Goal: Transaction & Acquisition: Book appointment/travel/reservation

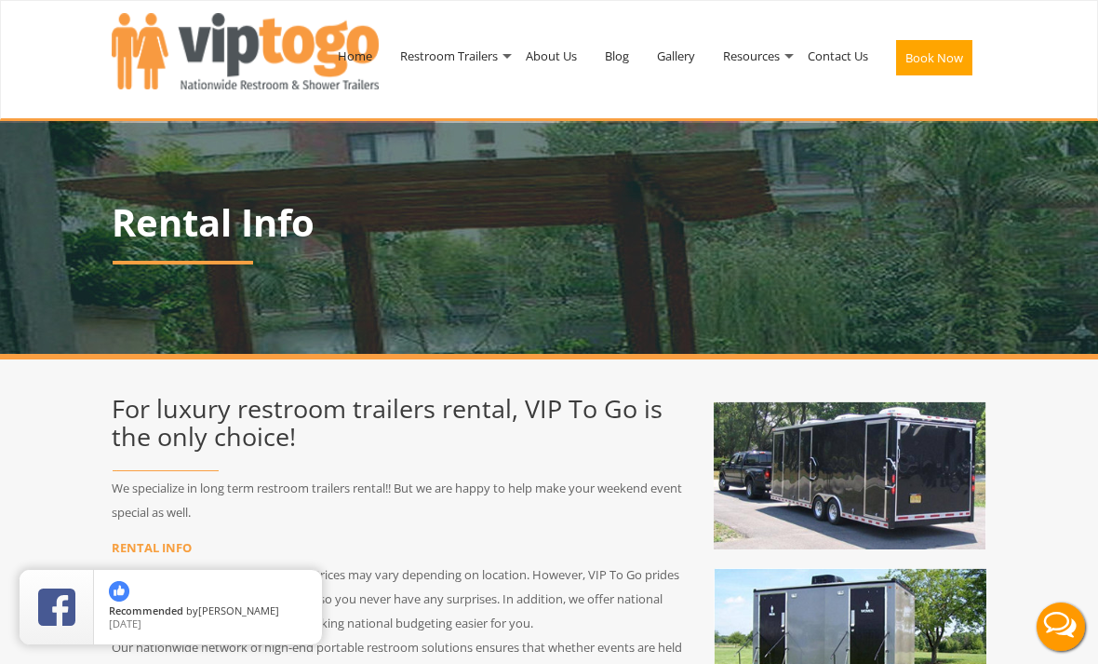
click at [669, 52] on link "Gallery" at bounding box center [676, 55] width 66 height 97
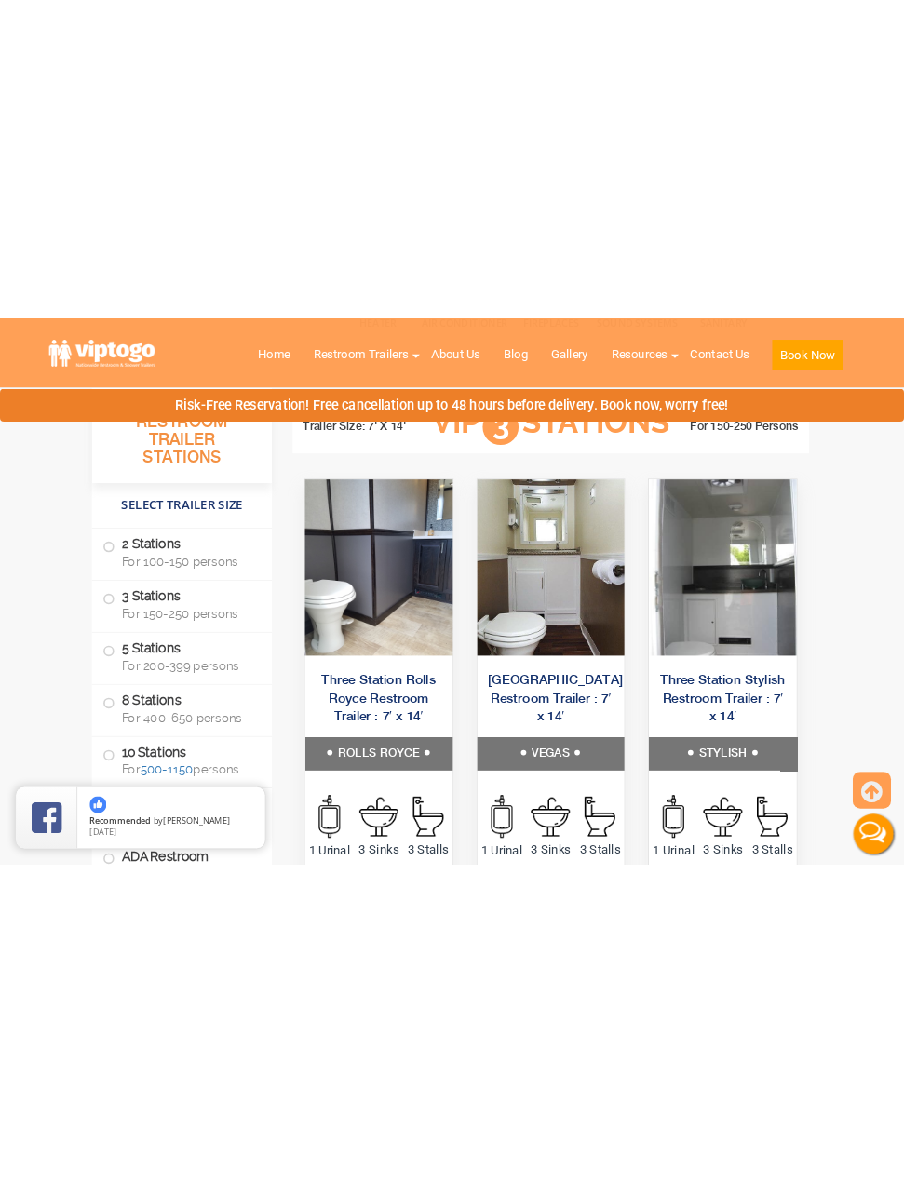
scroll to position [2175, 0]
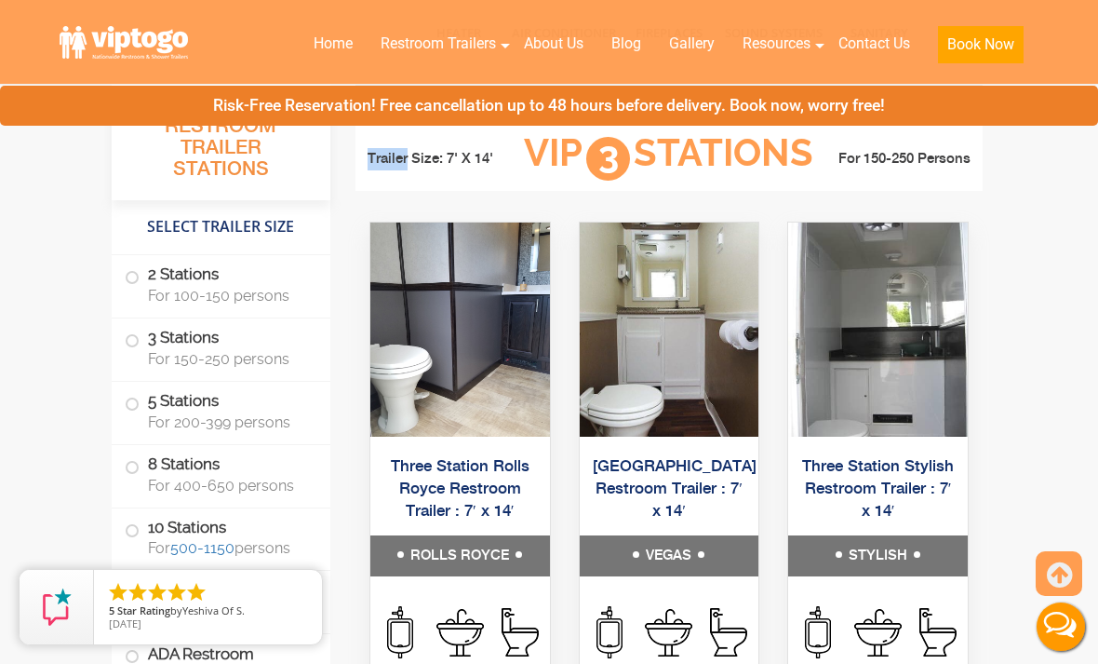
scroll to position [2301, 0]
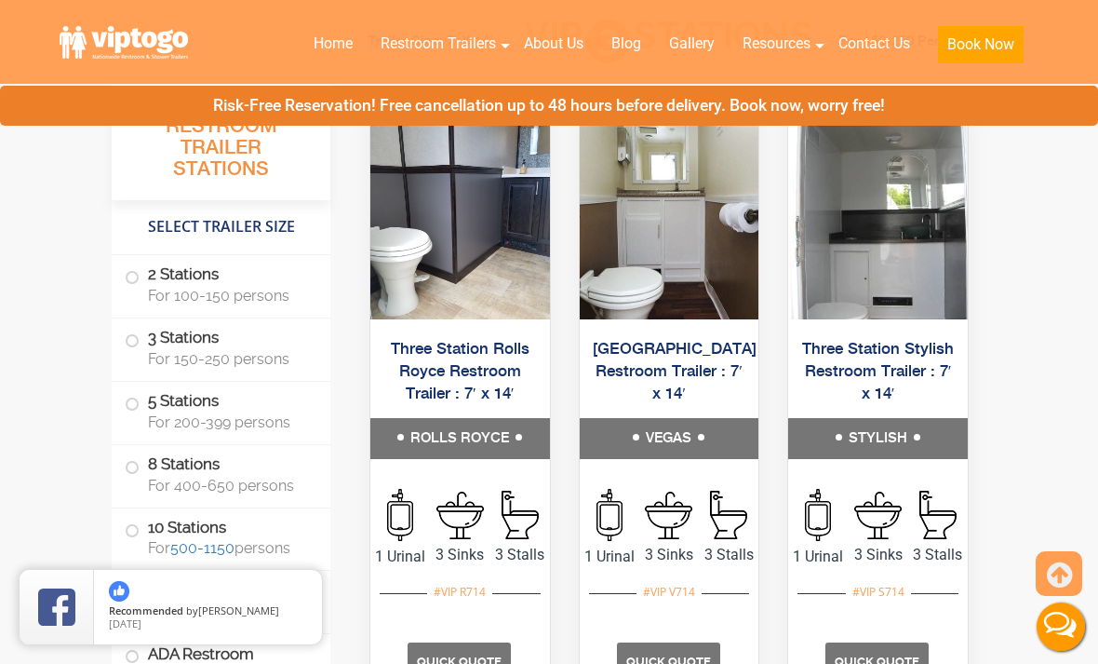
click at [678, 459] on h5 "VEGAS" at bounding box center [670, 438] width 180 height 41
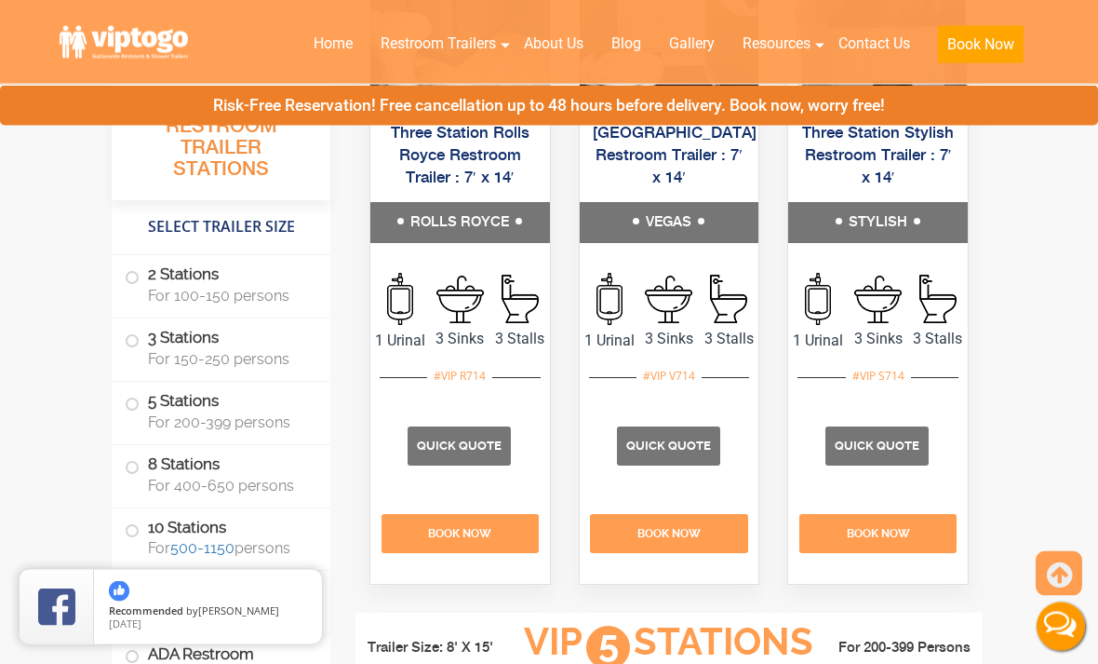
scroll to position [2517, 0]
click at [682, 452] on span "Quick Quote" at bounding box center [668, 445] width 85 height 14
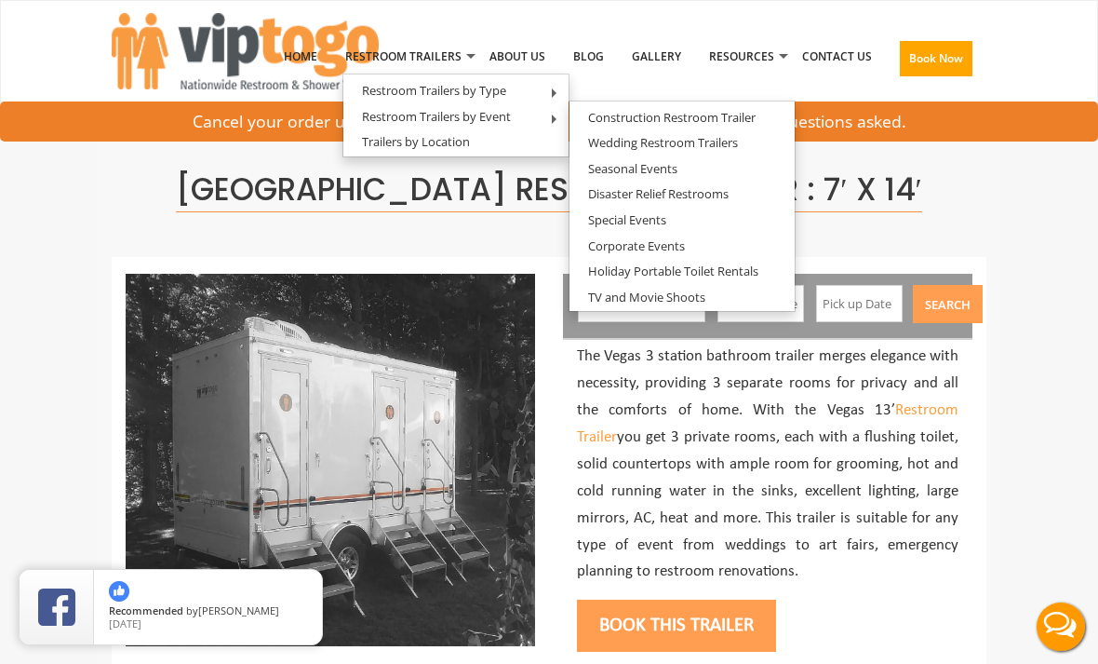
click at [737, 146] on link "Wedding Restroom Trailers" at bounding box center [663, 142] width 187 height 23
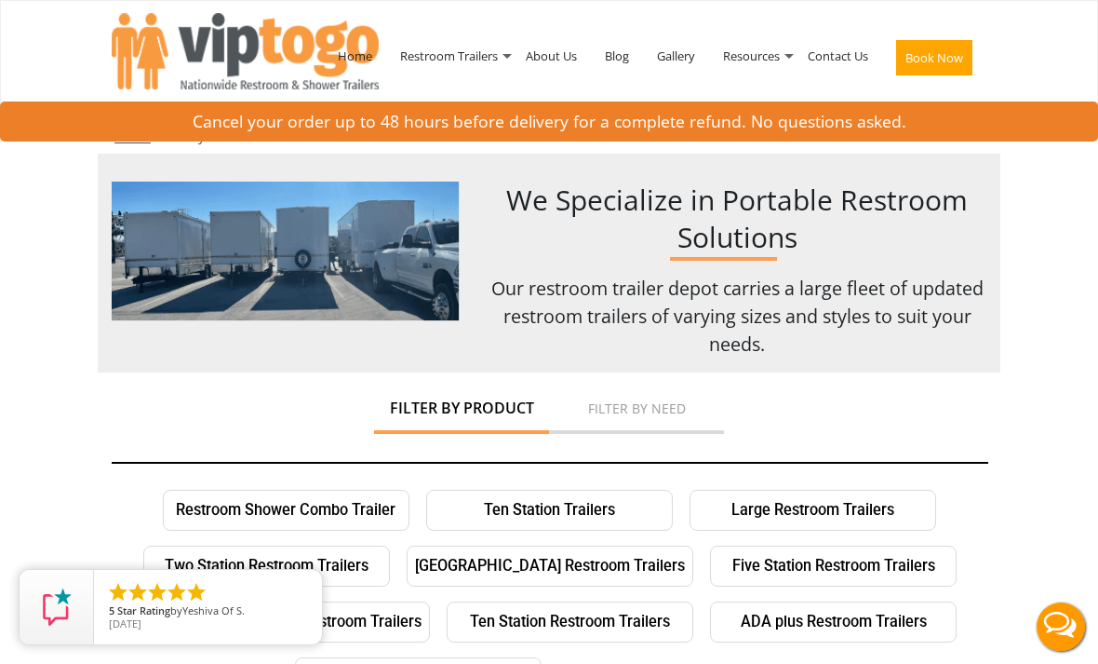
click at [634, 570] on link "Three Station Restroom Trailers" at bounding box center [550, 565] width 287 height 41
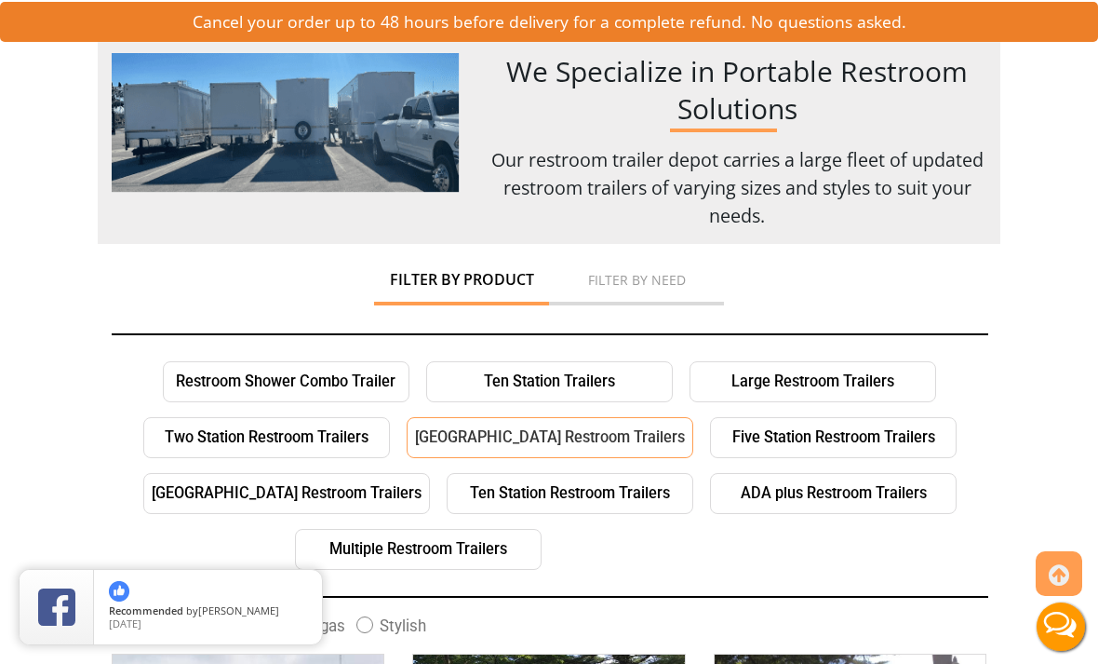
scroll to position [127, 0]
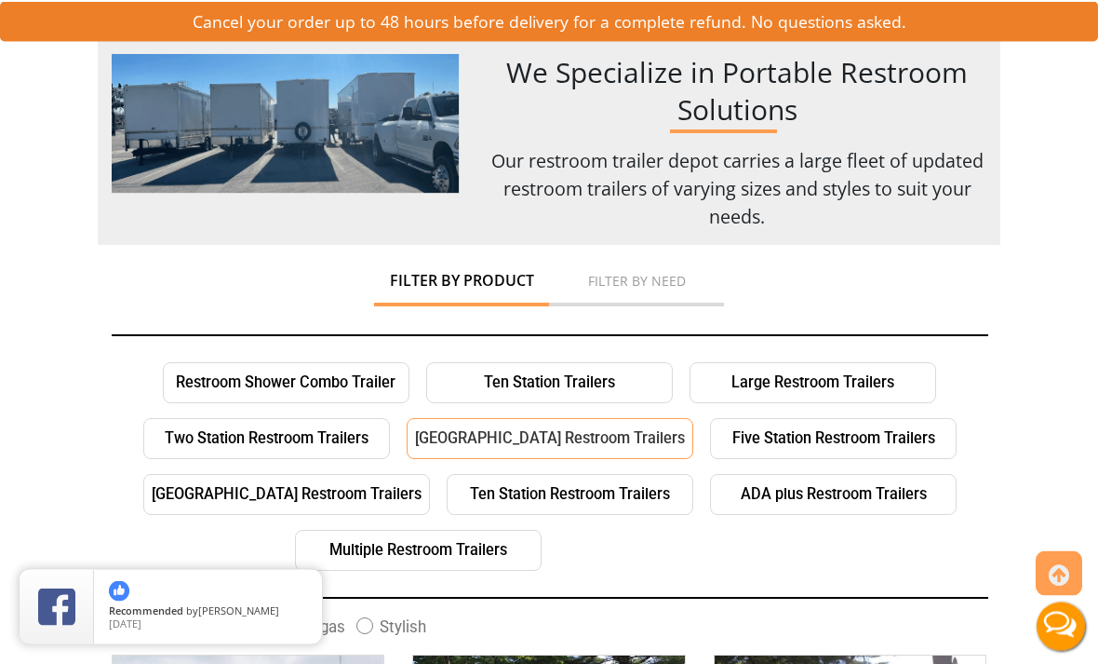
click at [872, 391] on link "Large Restroom Trailers" at bounding box center [813, 383] width 247 height 41
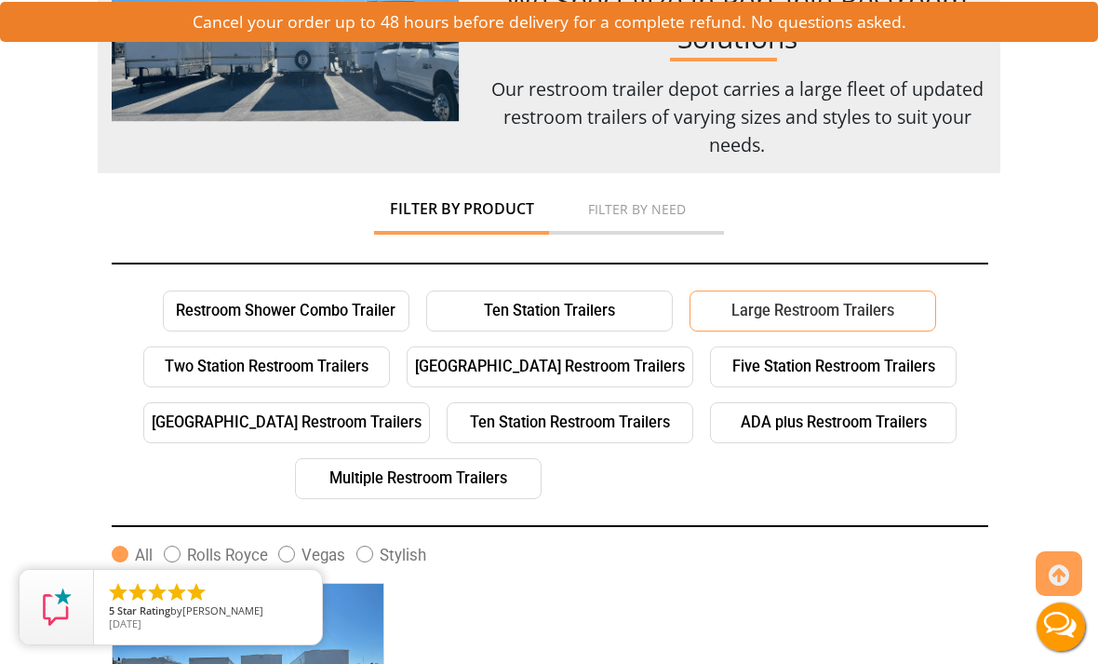
scroll to position [235, 0]
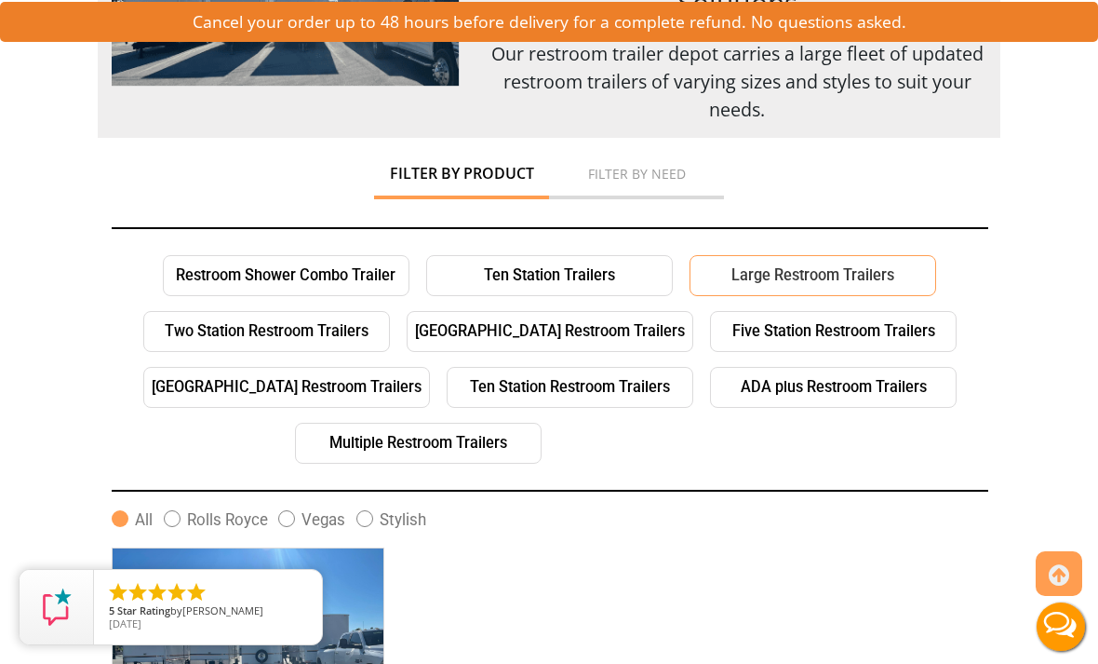
click at [863, 395] on link "ADA plus Restroom Trailers" at bounding box center [833, 387] width 247 height 41
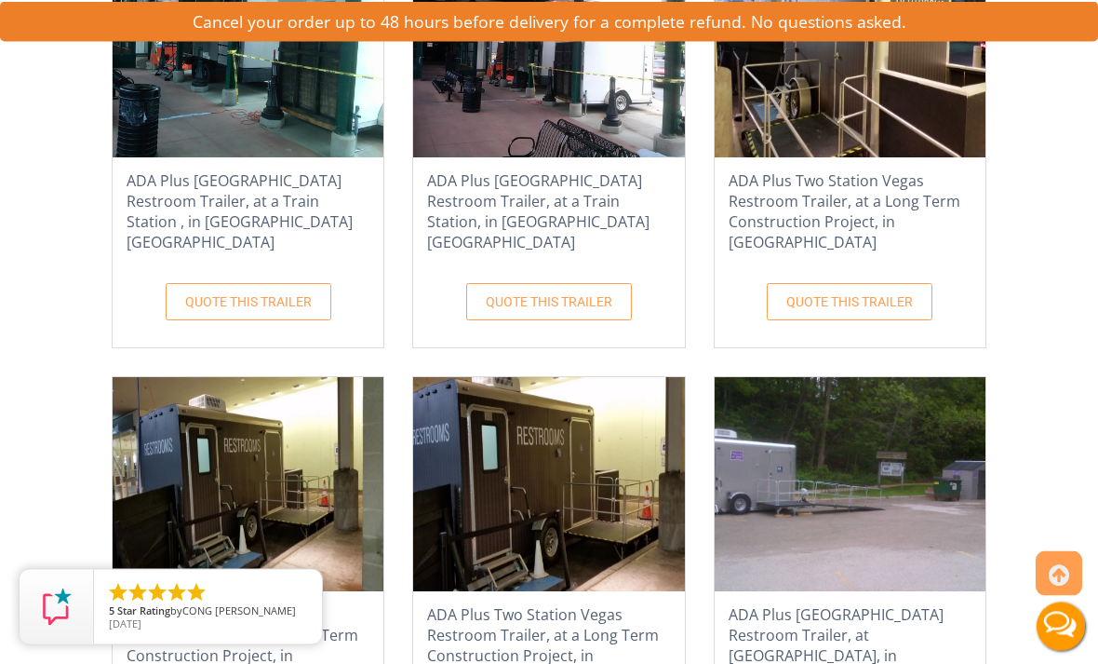
scroll to position [697, 0]
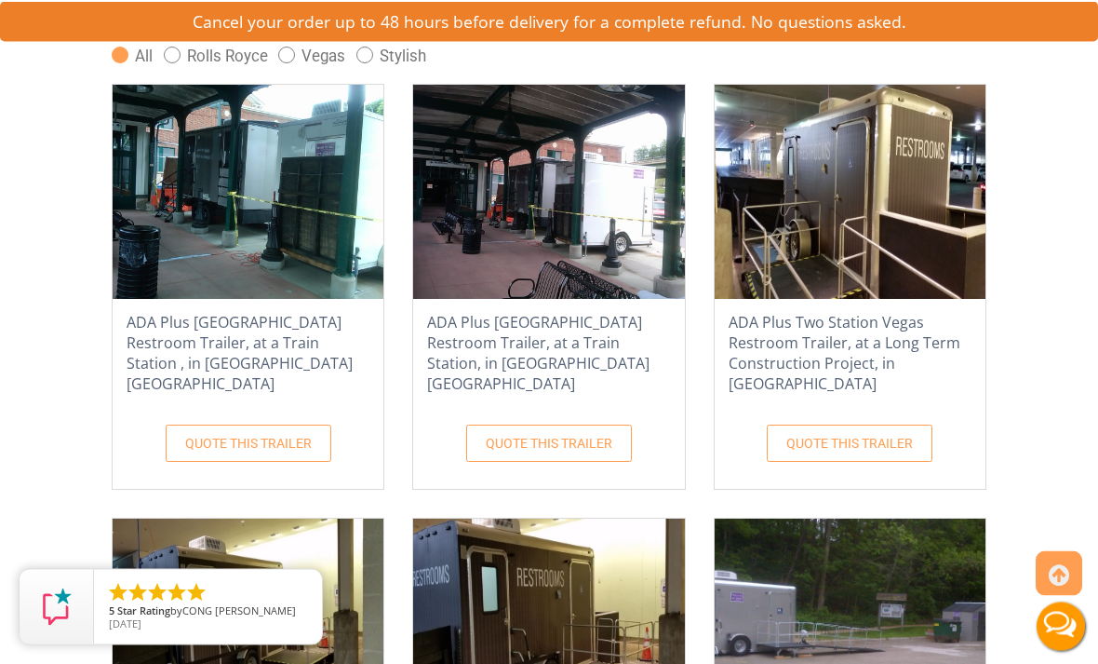
click at [877, 343] on h4 "ADA Plus Two Station Vegas Restroom Trailer, at a Long Term Construction Projec…" at bounding box center [850, 353] width 271 height 91
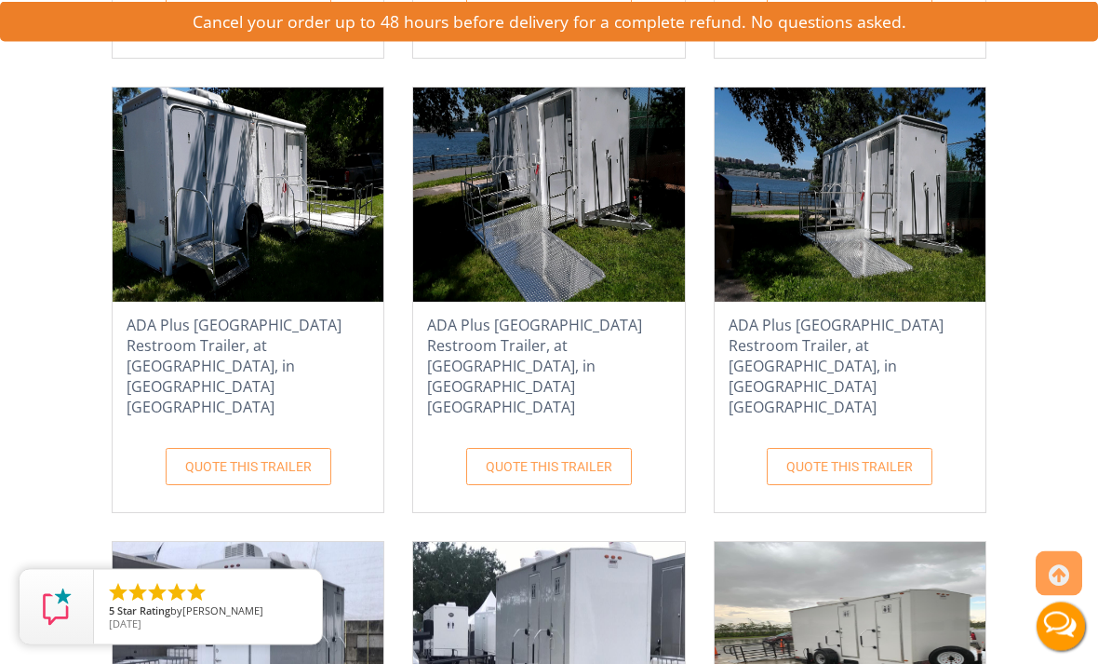
scroll to position [1539, 0]
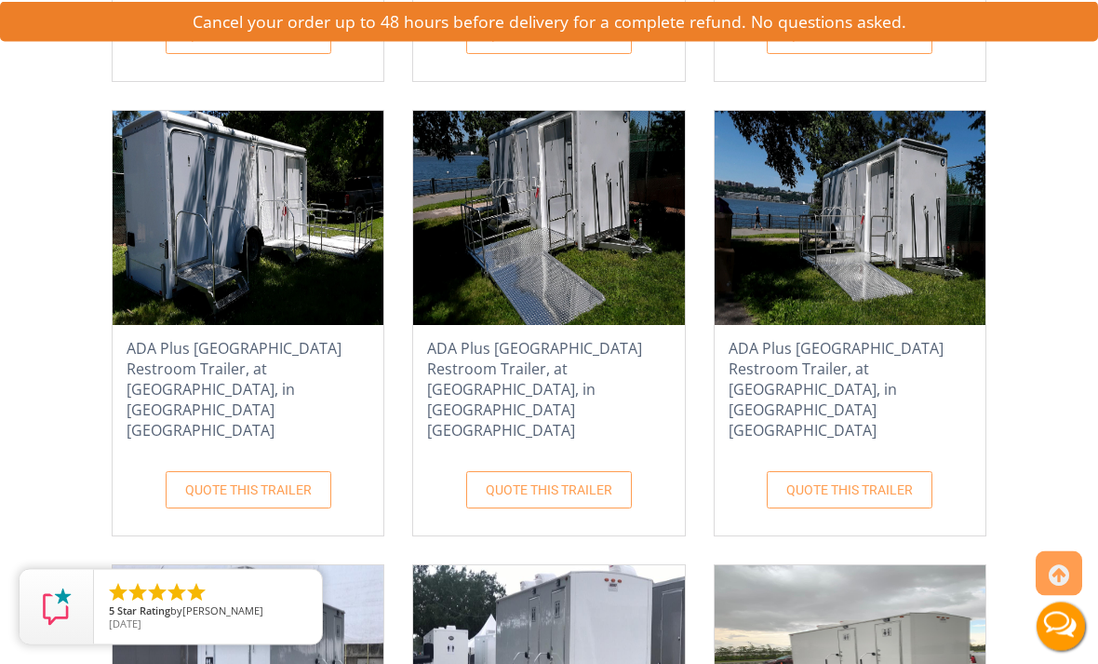
click at [384, 343] on h4 "ADA Plus Two Station Vegas Restroom Trailer, at Riverside Park, in Manhattan NY" at bounding box center [248, 390] width 271 height 112
click at [384, 237] on img at bounding box center [248, 219] width 271 height 214
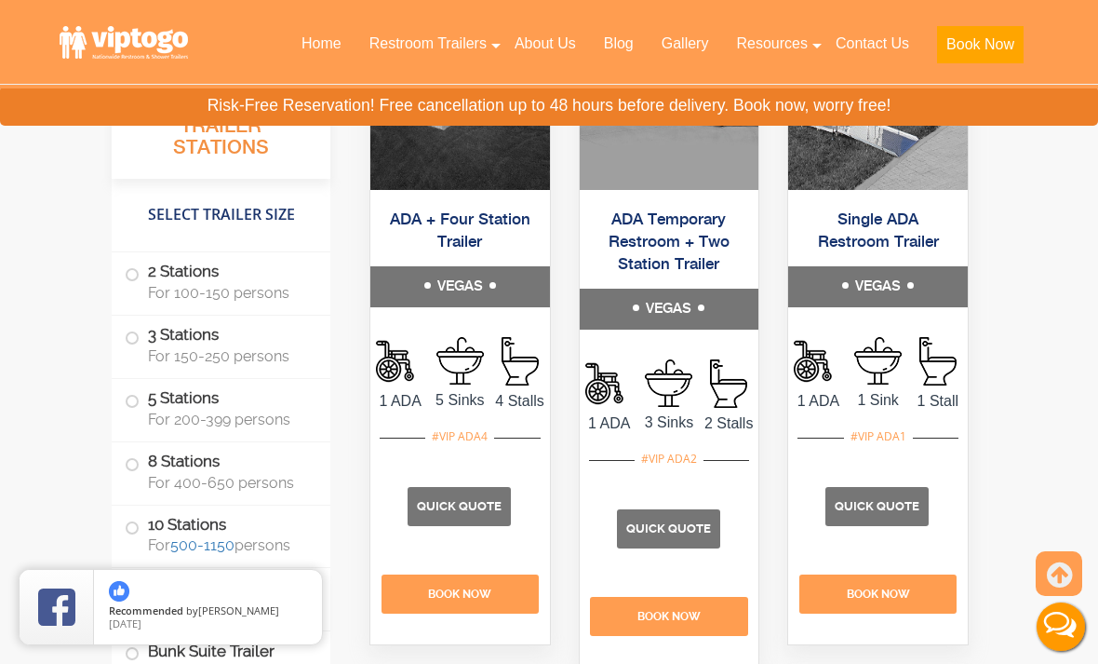
scroll to position [7621, 0]
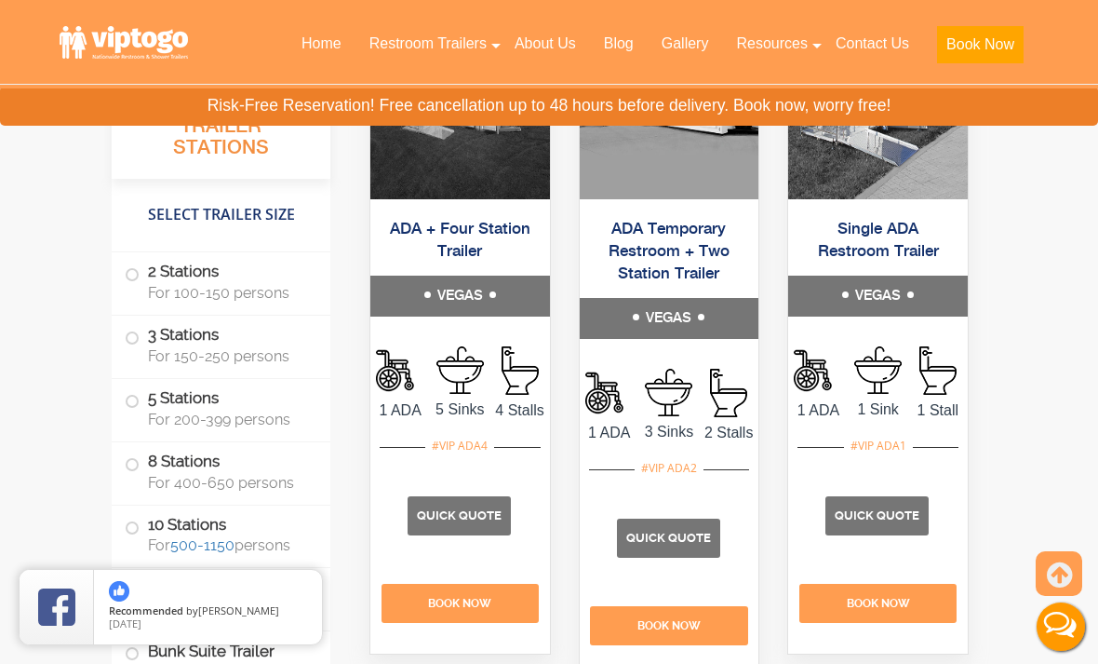
click at [510, 199] on img at bounding box center [460, 92] width 180 height 214
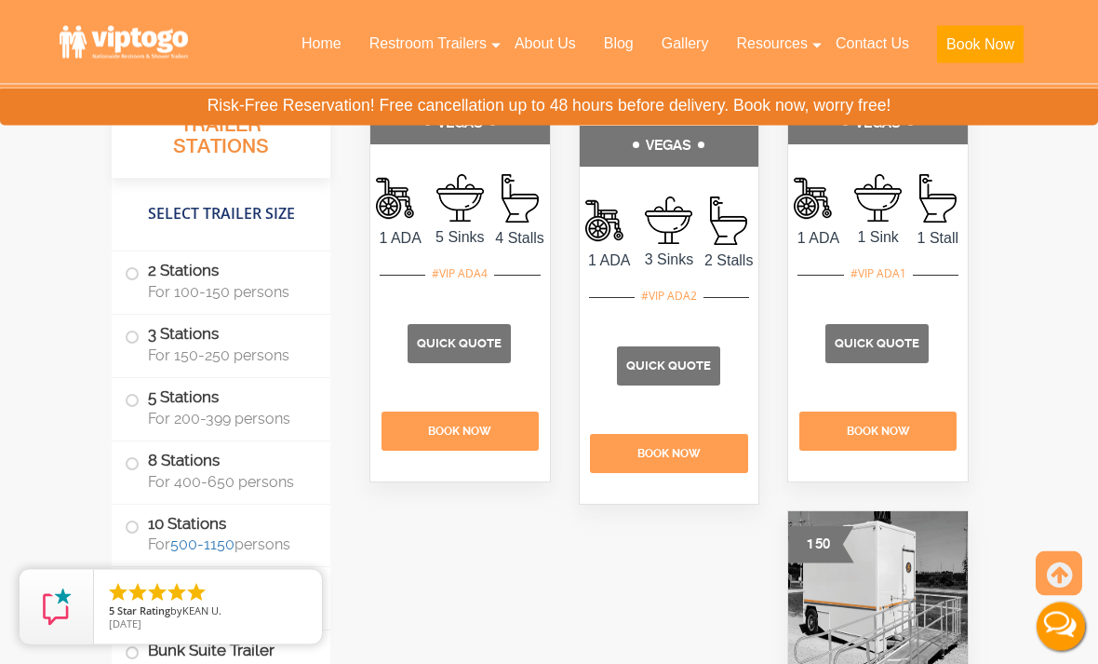
scroll to position [7756, 0]
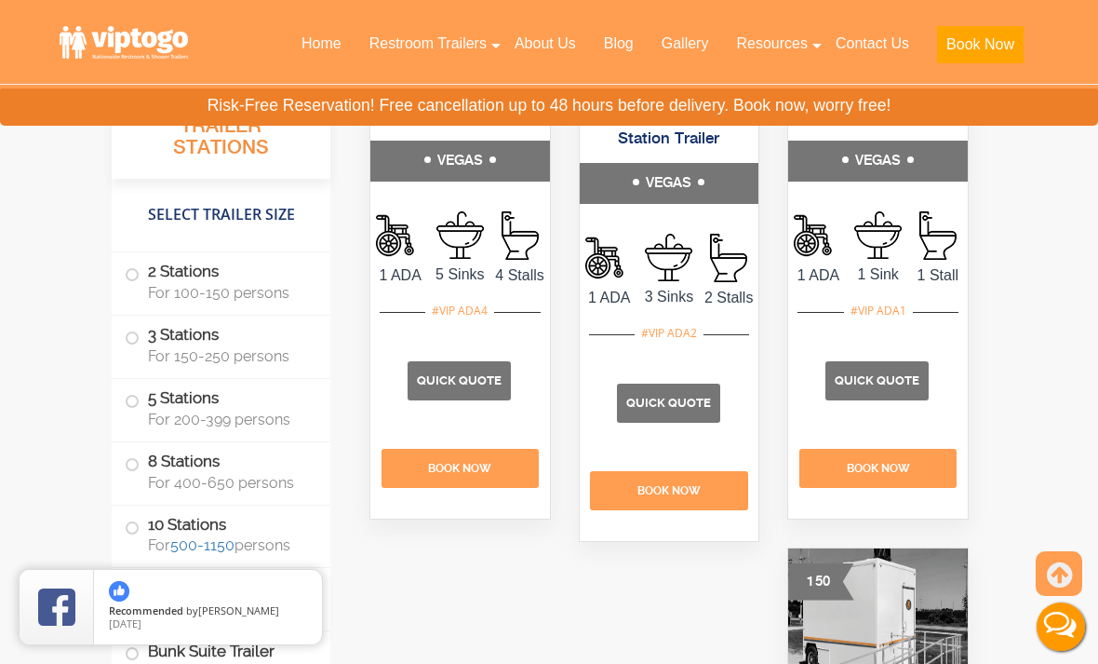
click at [702, 410] on span "Quick Quote" at bounding box center [668, 403] width 85 height 14
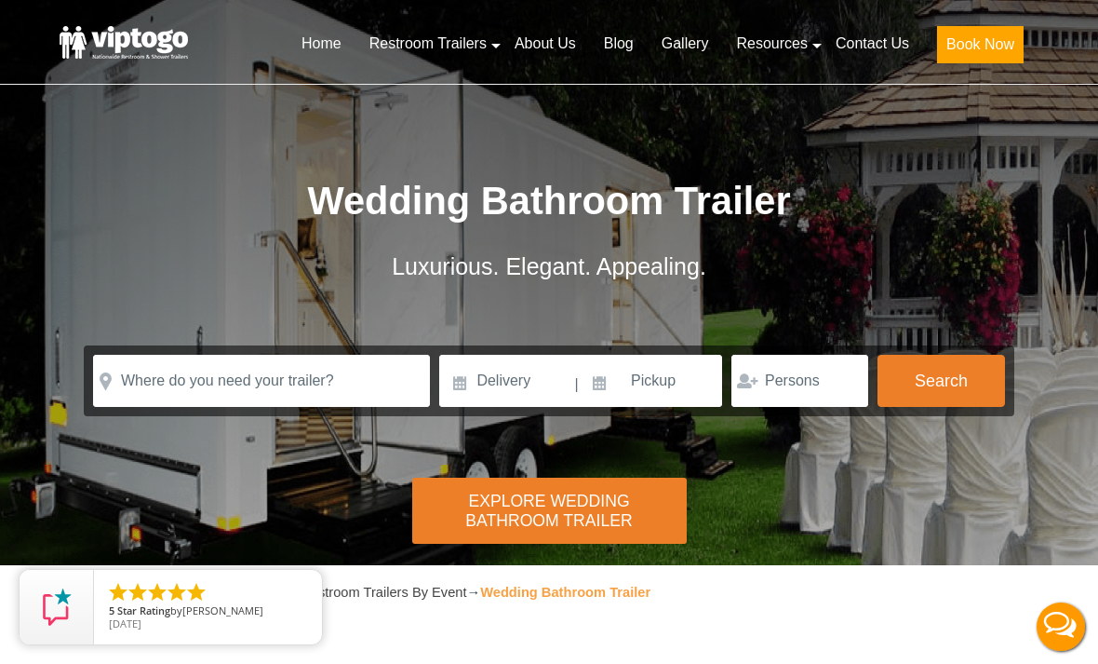
scroll to position [8044, 0]
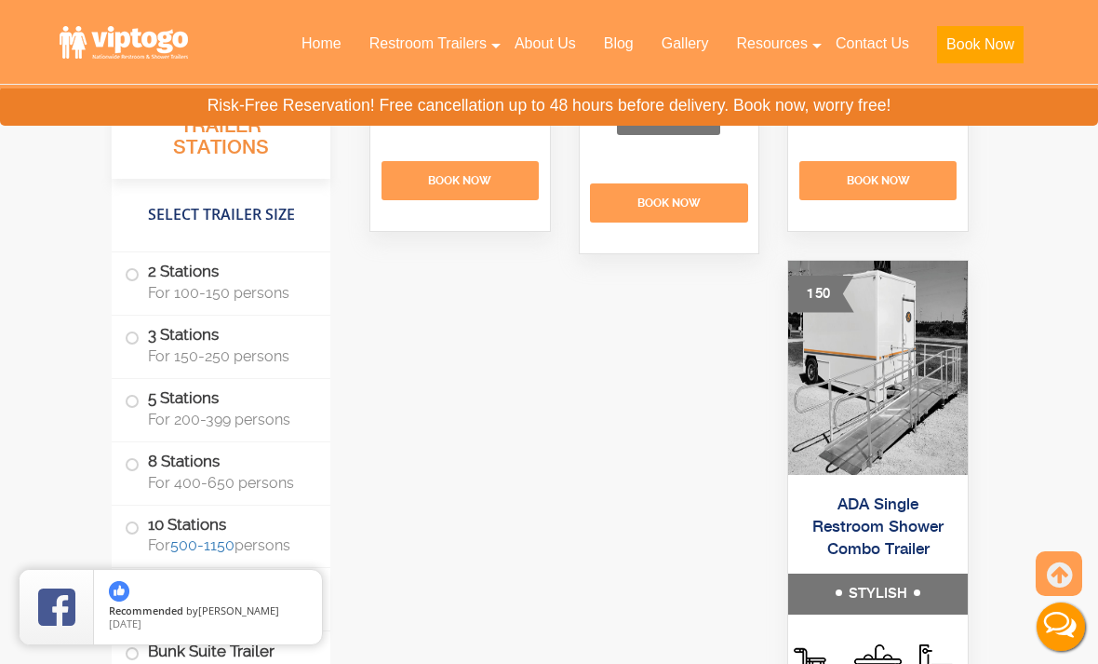
click at [678, 122] on span "Quick Quote" at bounding box center [668, 115] width 85 height 14
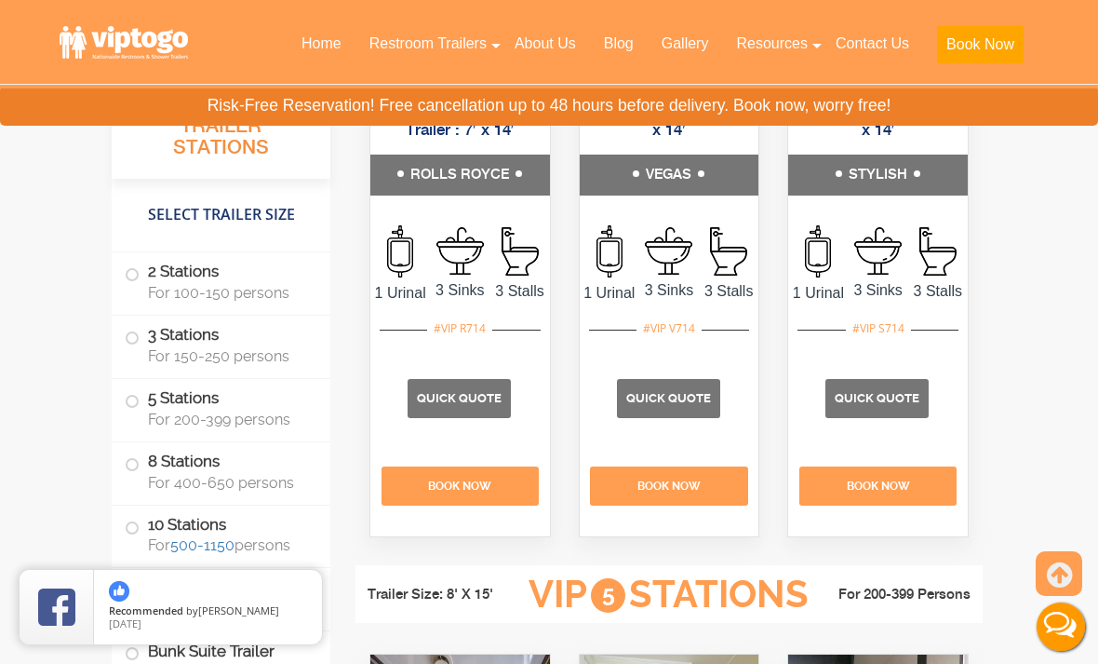
scroll to position [3675, 0]
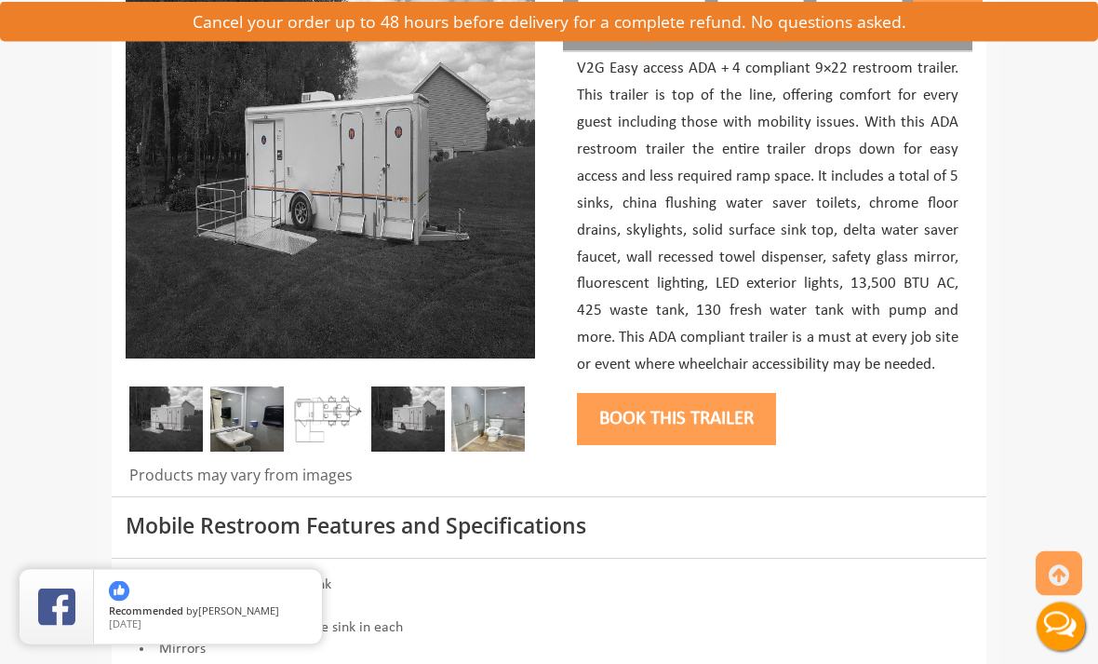
scroll to position [295, 0]
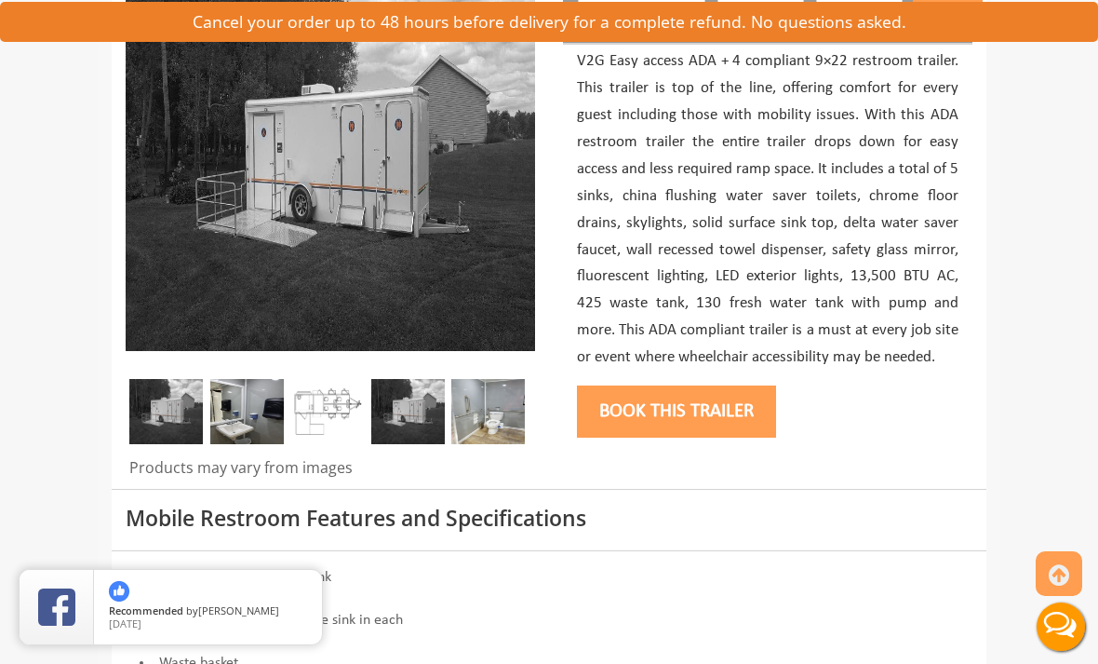
click at [153, 418] on img at bounding box center [166, 411] width 74 height 65
click at [253, 409] on img at bounding box center [247, 411] width 74 height 65
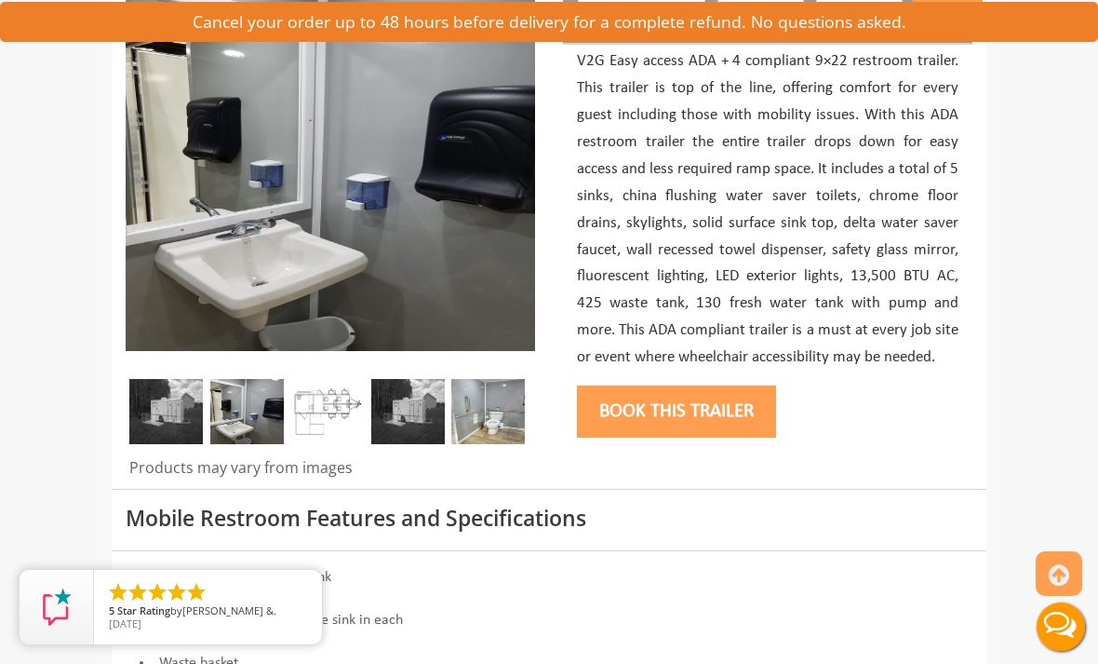
click at [345, 415] on img at bounding box center [327, 411] width 74 height 65
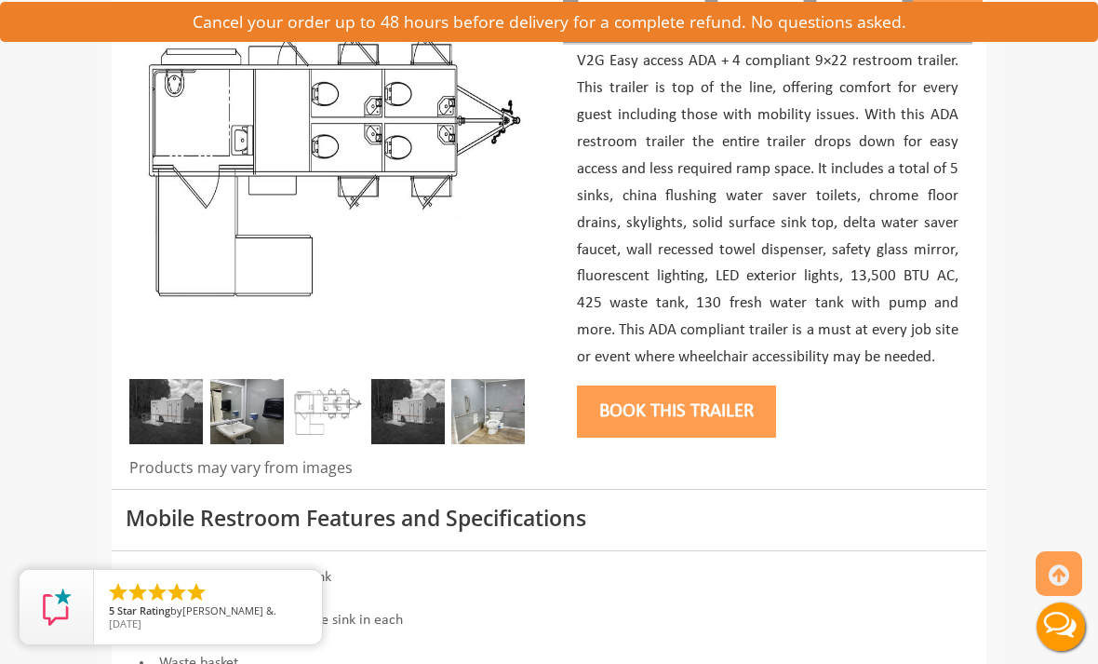
click at [427, 409] on img at bounding box center [408, 411] width 74 height 65
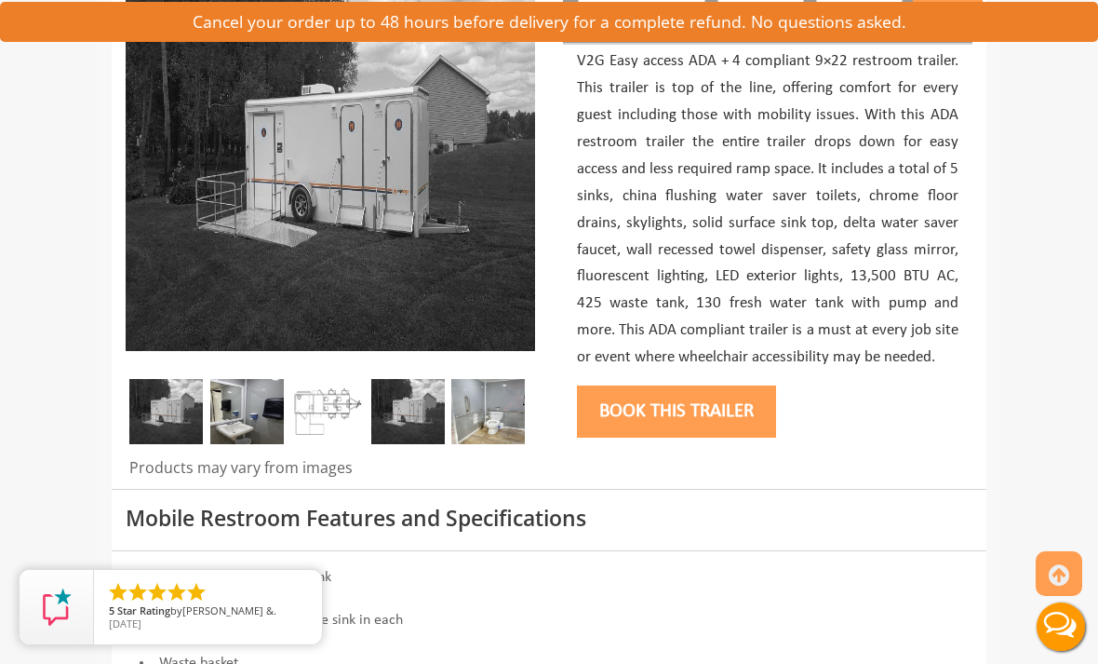
click at [498, 427] on img at bounding box center [488, 411] width 74 height 65
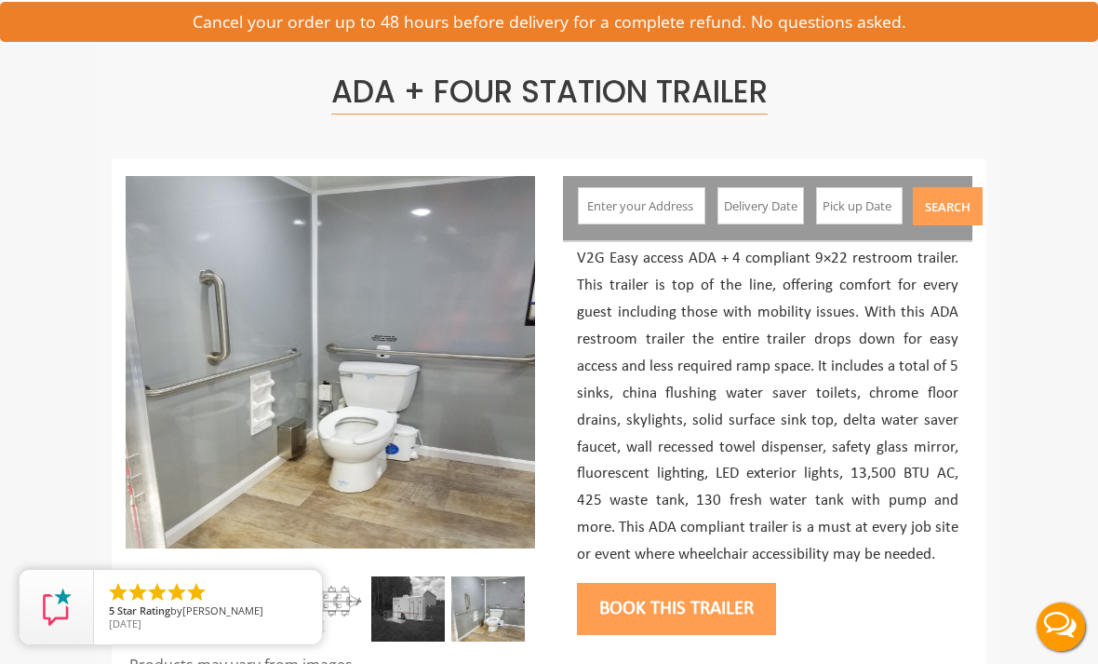
scroll to position [0, 0]
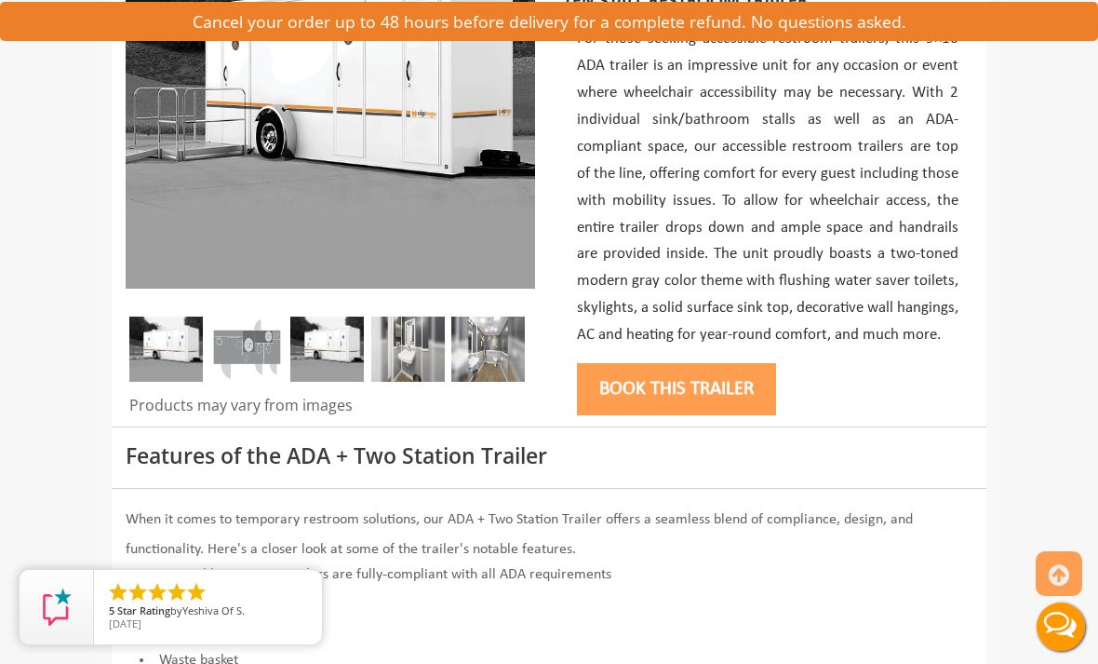
scroll to position [384, 0]
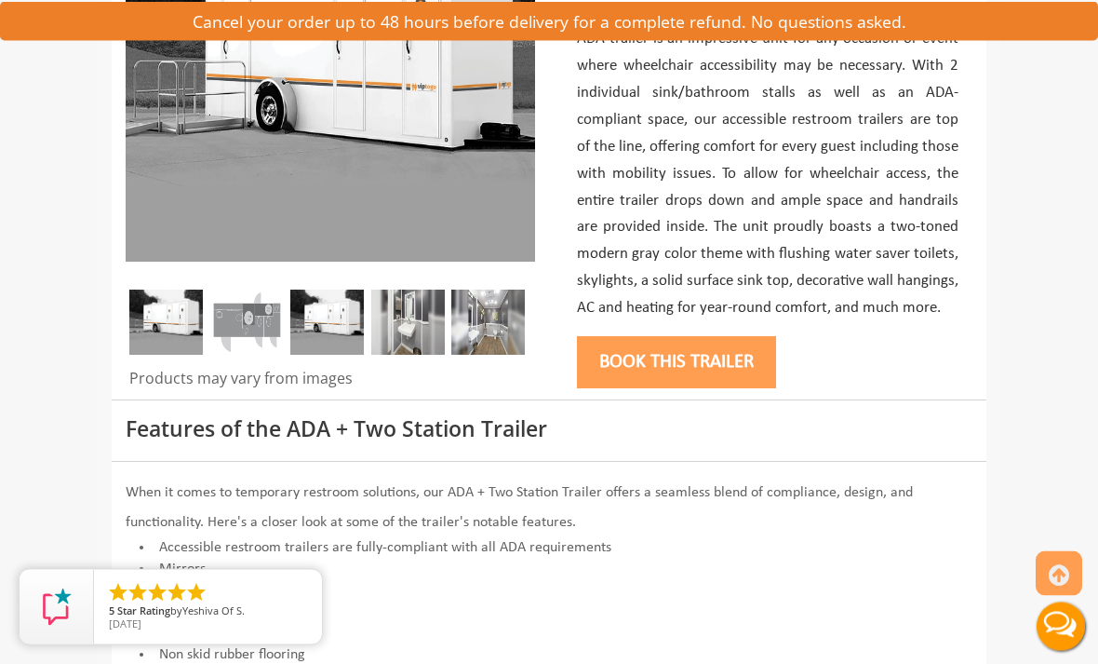
click at [492, 323] on img at bounding box center [488, 322] width 74 height 65
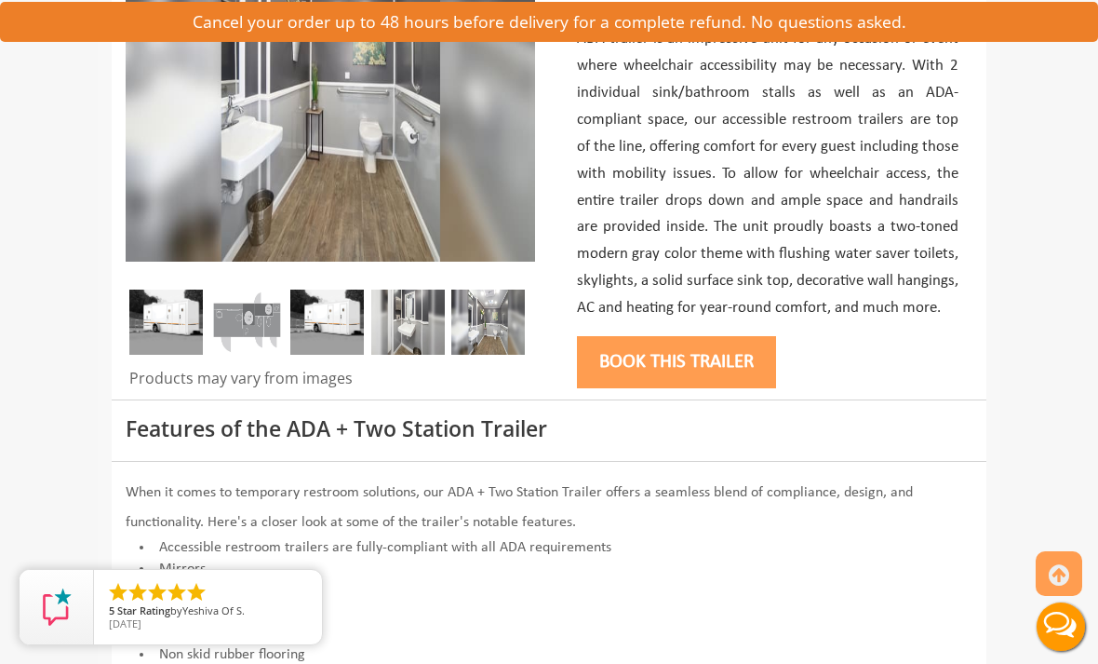
click at [431, 326] on img at bounding box center [408, 321] width 74 height 65
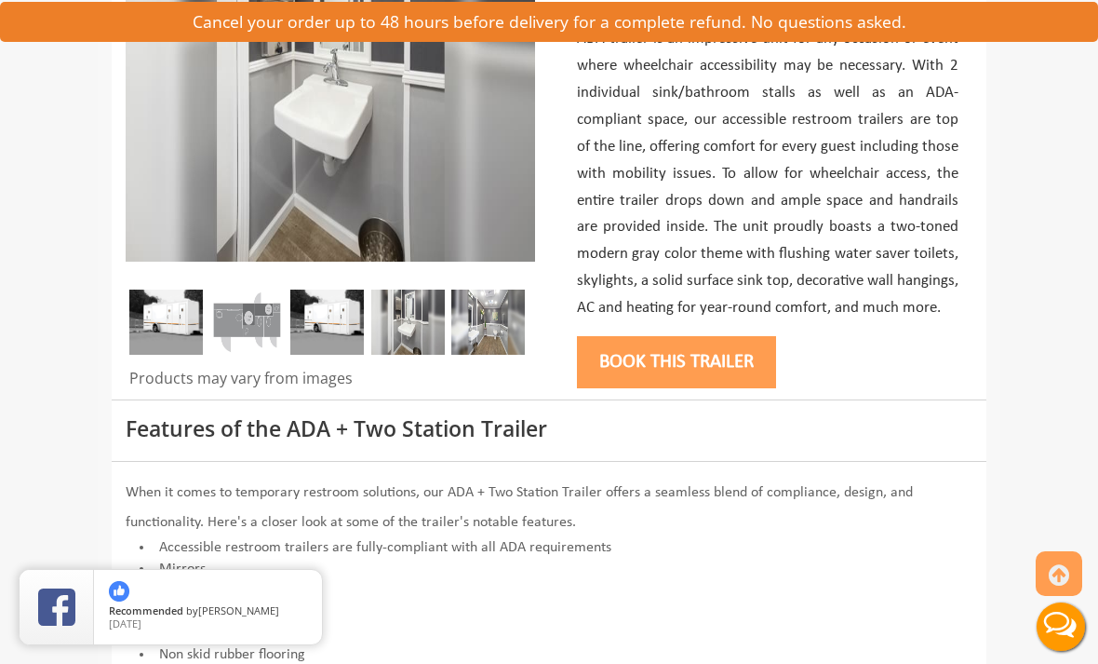
click at [340, 320] on img at bounding box center [327, 321] width 74 height 65
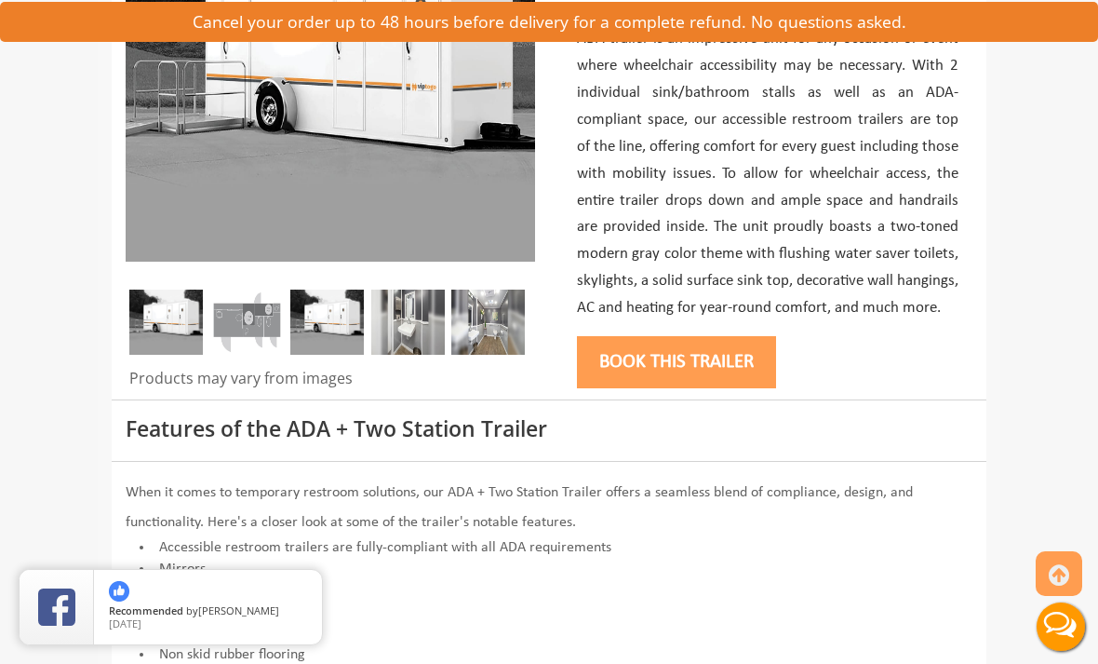
click at [265, 317] on img at bounding box center [247, 321] width 74 height 65
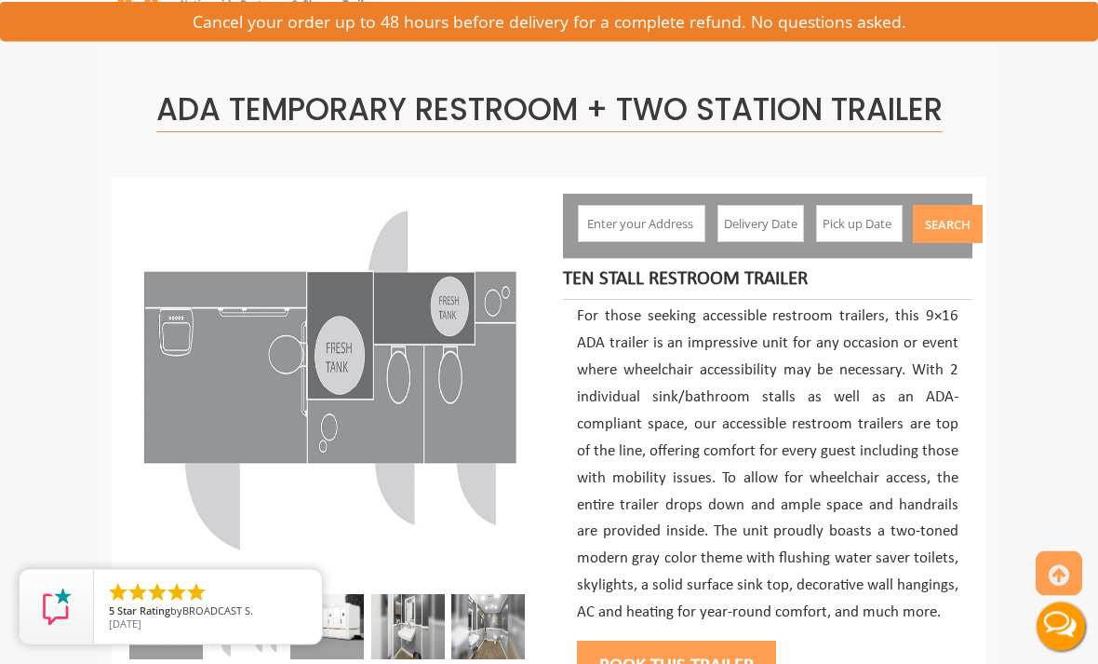
scroll to position [0, 0]
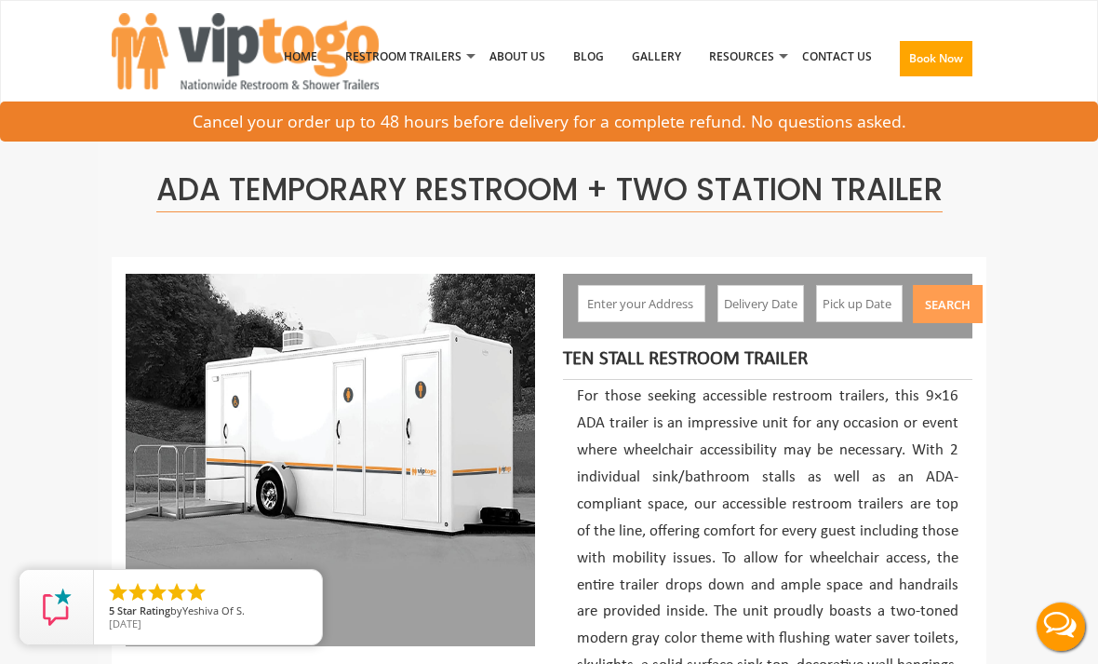
click at [665, 302] on input "text" at bounding box center [641, 303] width 127 height 37
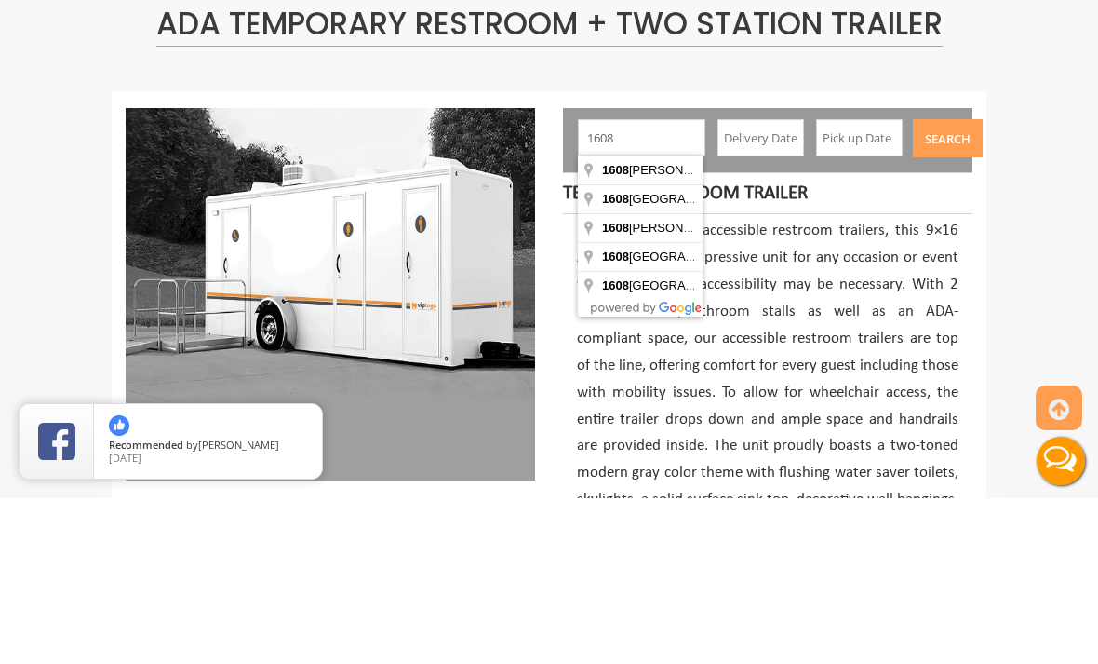
type input "[STREET_ADDRESS][PERSON_NAME]"
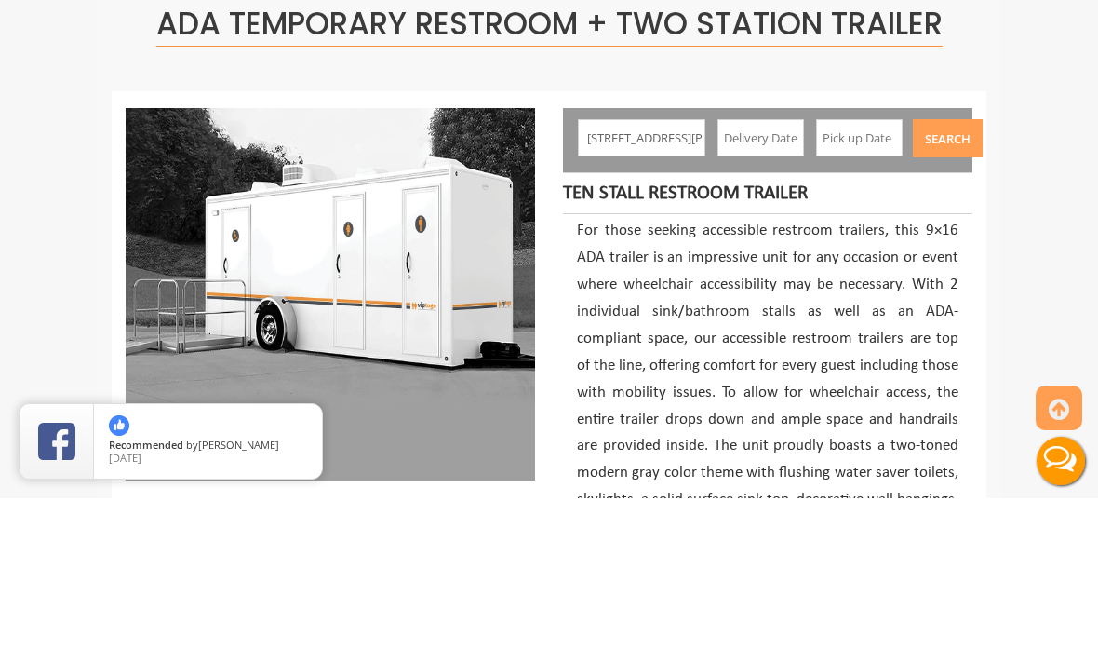
scroll to position [166, 0]
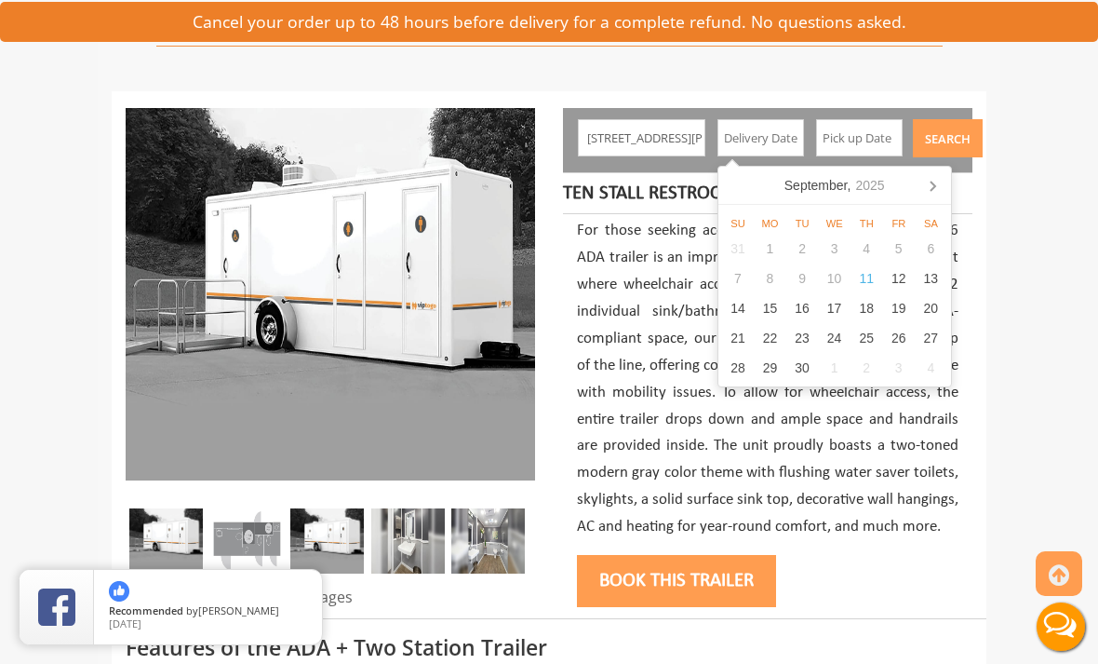
click at [931, 182] on icon at bounding box center [933, 186] width 5 height 9
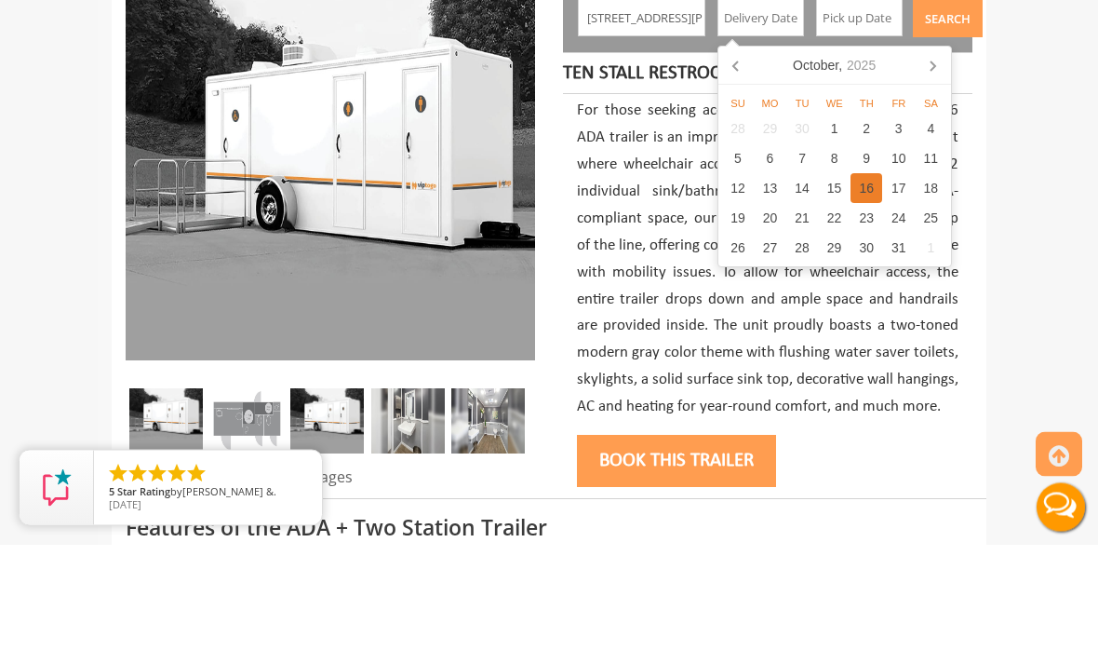
click at [869, 293] on div "16" at bounding box center [867, 308] width 33 height 30
type input "[DATE]"
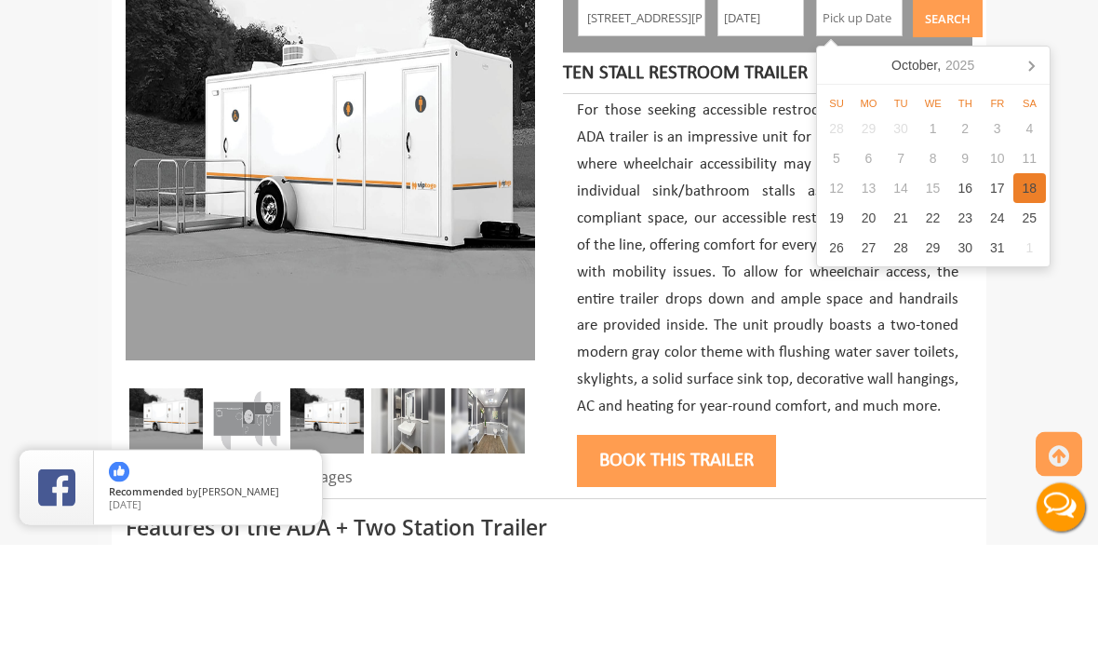
click at [1030, 293] on div "18" at bounding box center [1030, 308] width 33 height 30
type input "[DATE]"
click at [945, 119] on button "Search" at bounding box center [948, 138] width 70 height 38
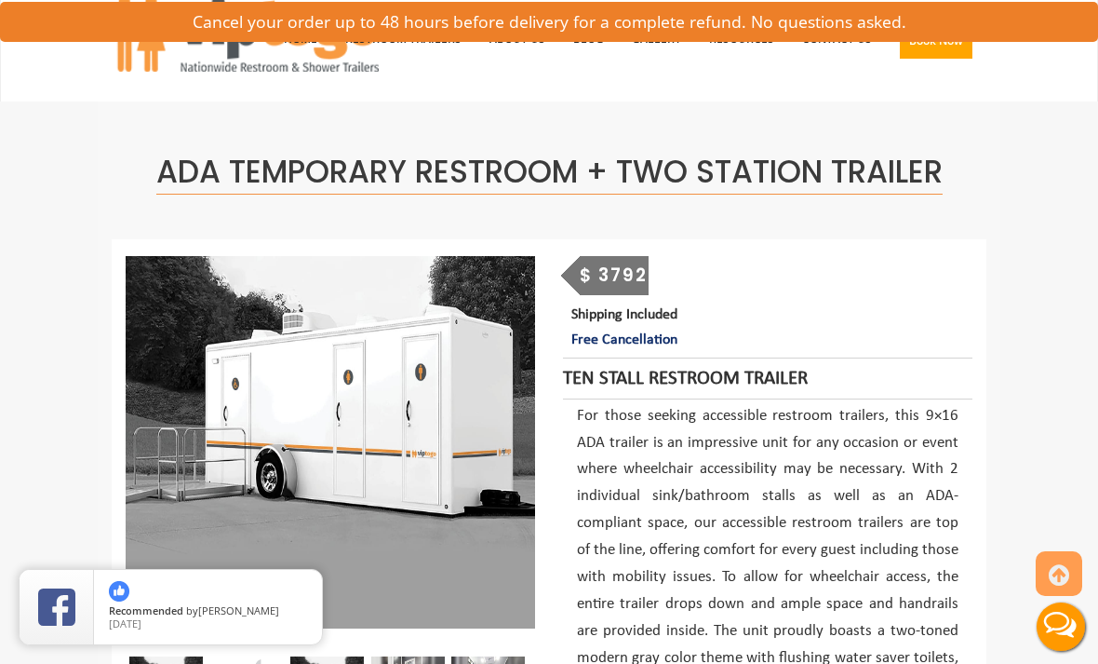
scroll to position [0, 0]
